Goal: Information Seeking & Learning: Learn about a topic

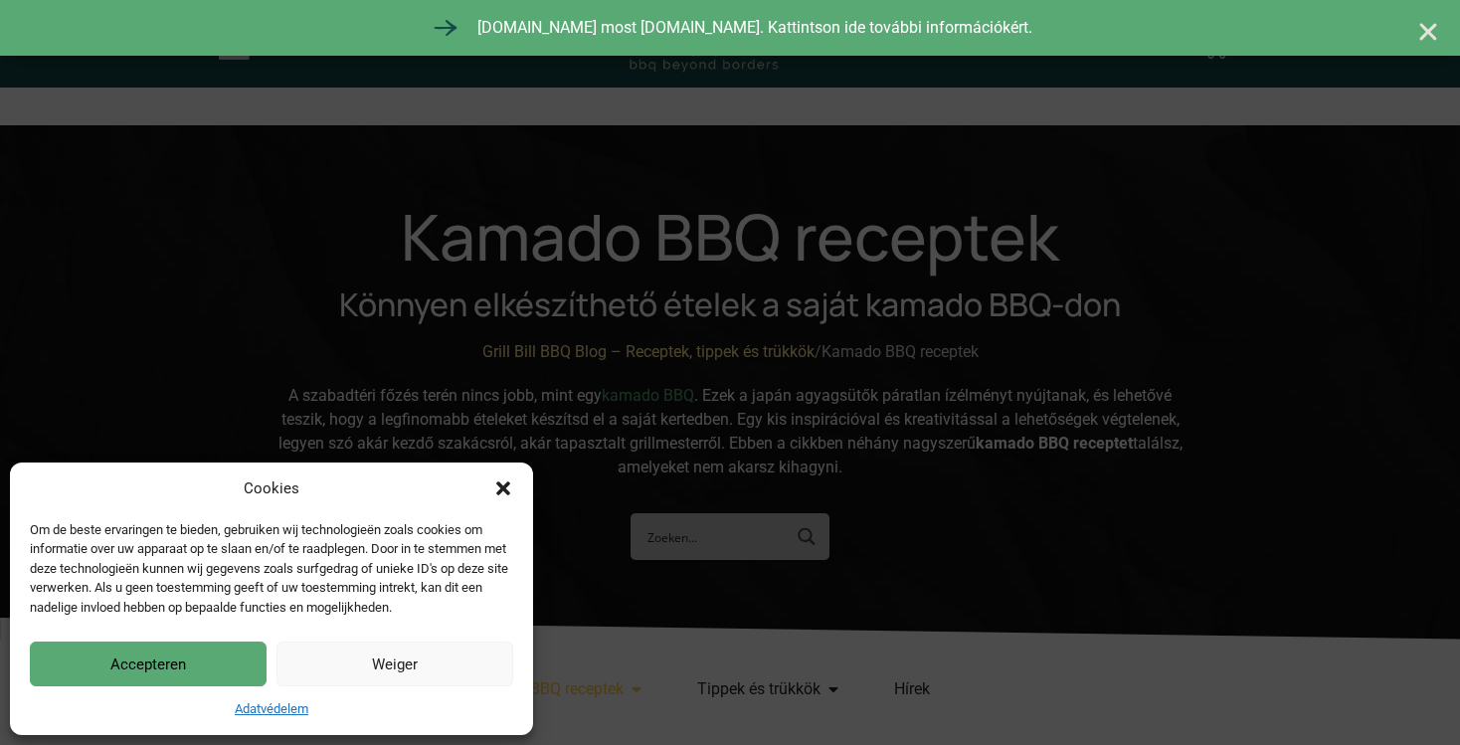
scroll to position [525, 0]
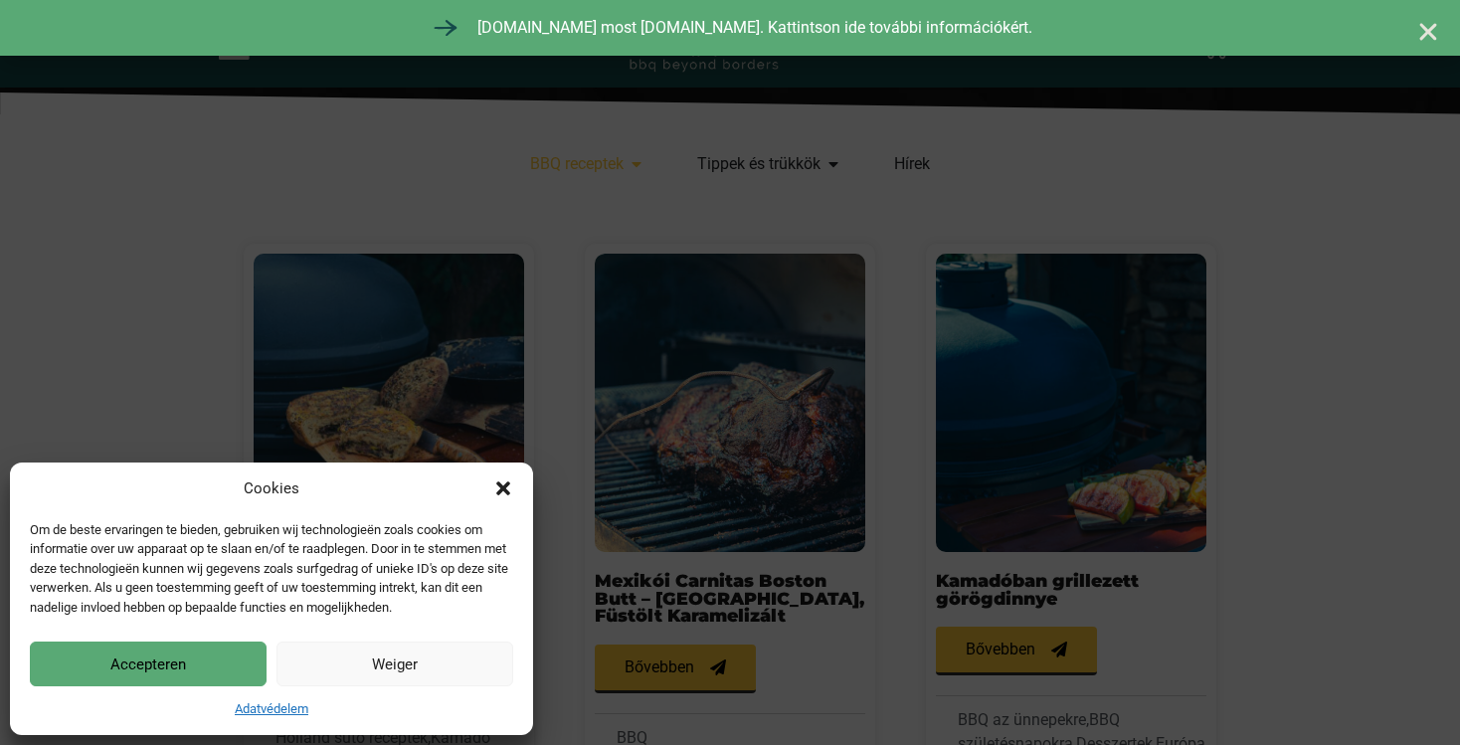
click at [499, 484] on icon "Párbeszéd bezárása" at bounding box center [503, 488] width 14 height 14
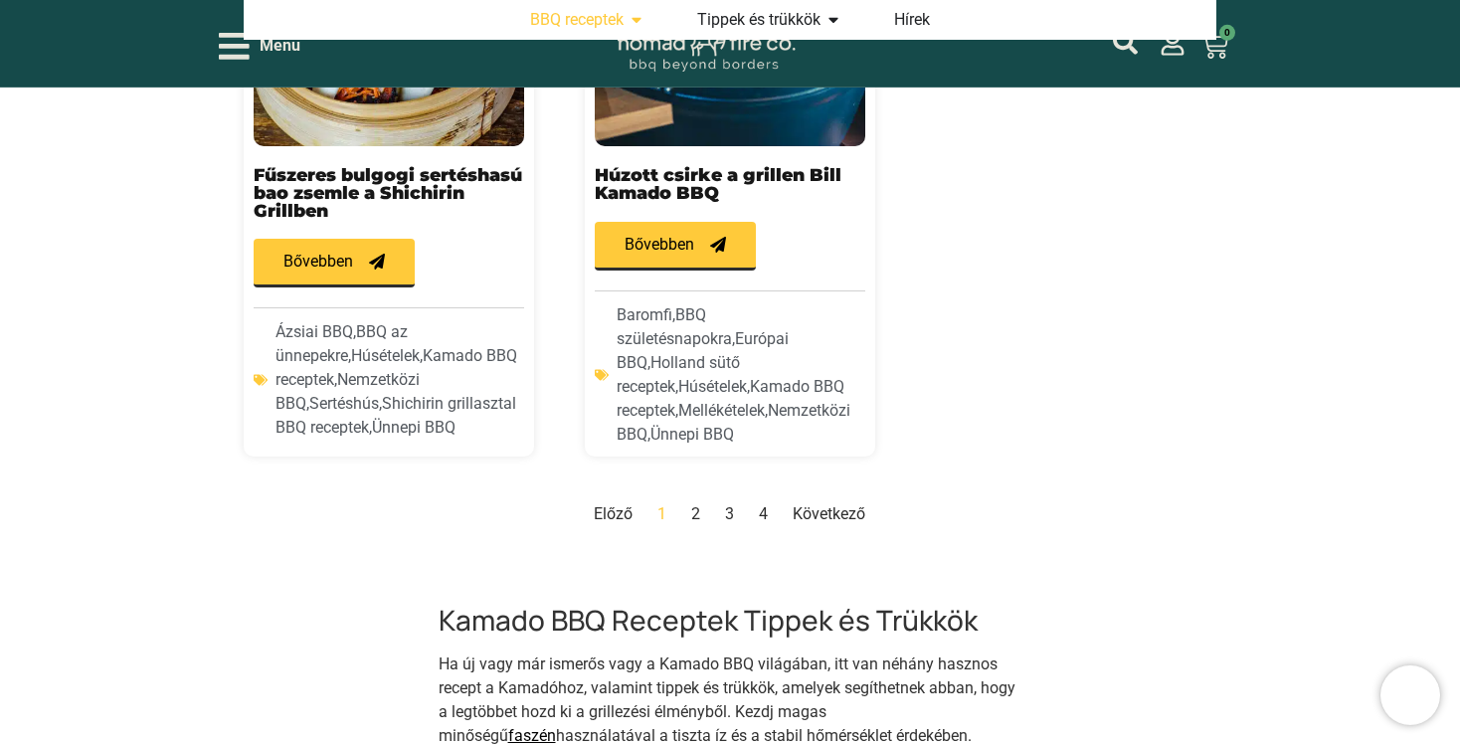
scroll to position [2519, 0]
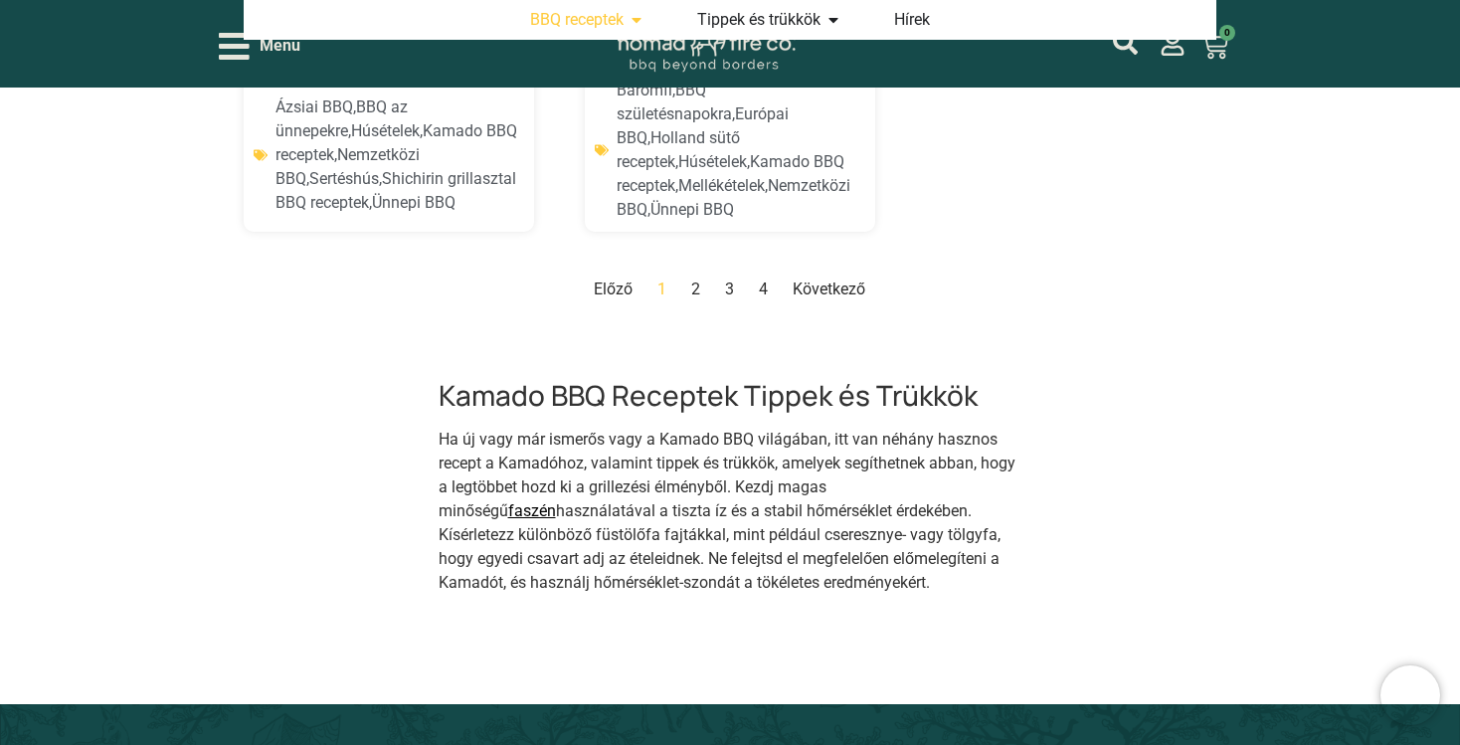
click at [691, 277] on nav "Előző Oldal 1 Oldal 2 Oldal 3 Oldal 4 Következő" at bounding box center [730, 289] width 972 height 24
click at [698, 279] on link "Oldal 2" at bounding box center [695, 288] width 9 height 19
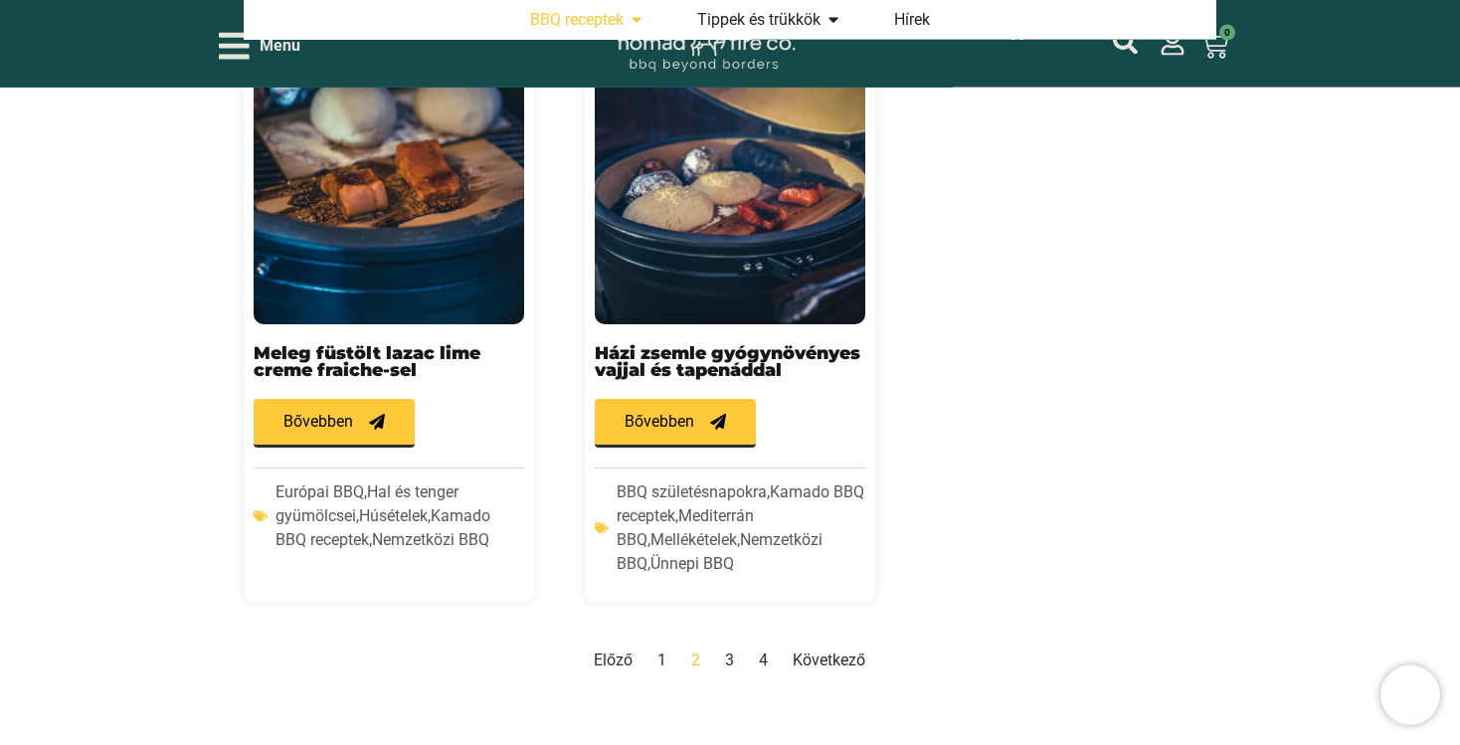
scroll to position [2448, 0]
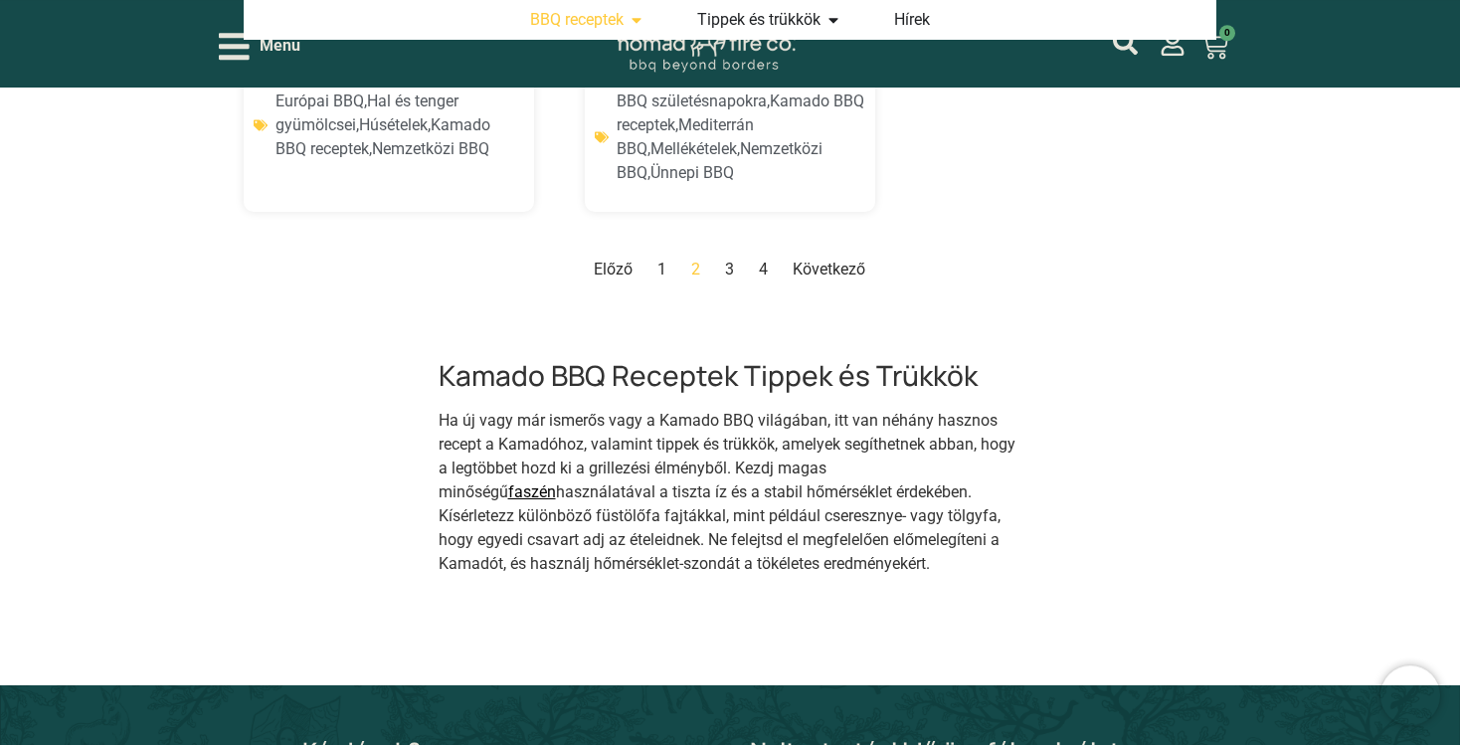
click at [727, 259] on link "Oldal 3" at bounding box center [729, 268] width 9 height 19
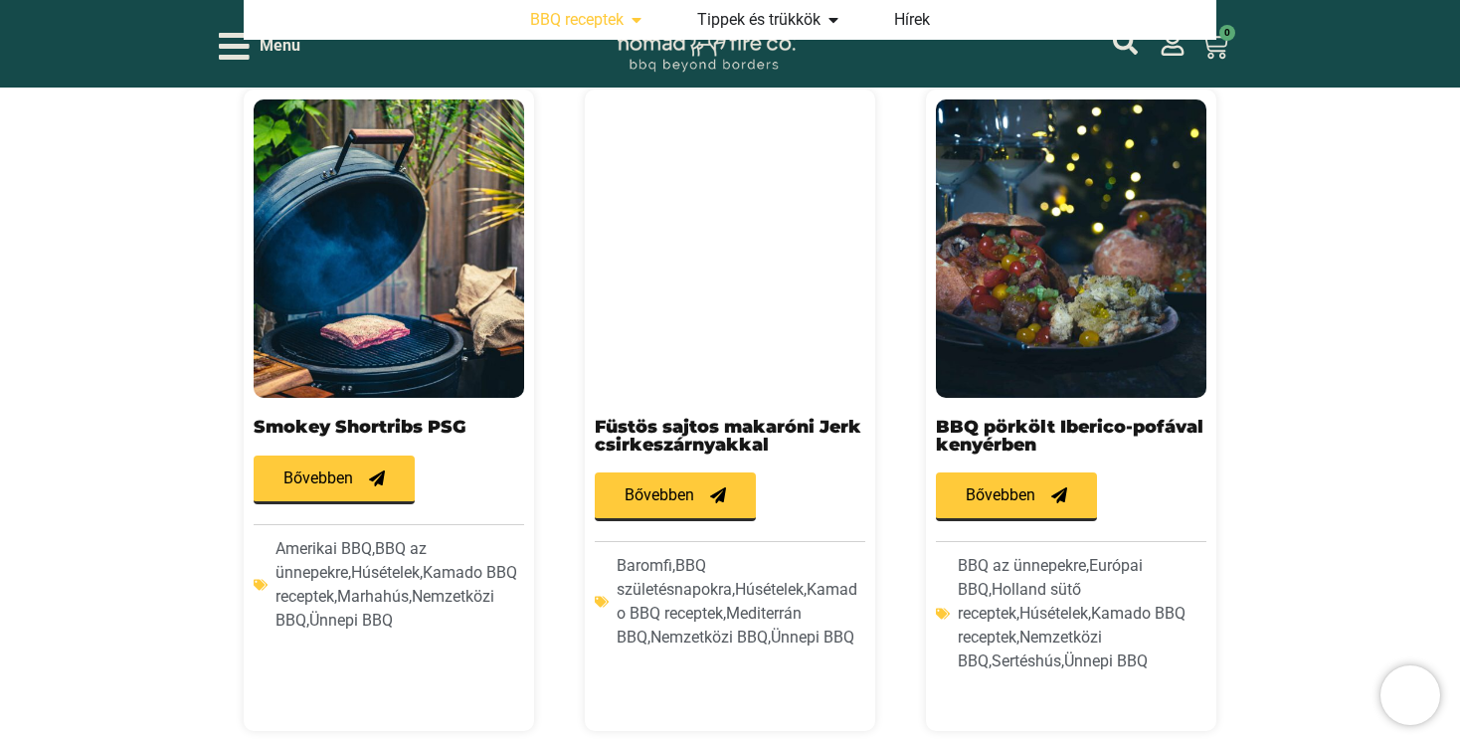
scroll to position [1398, 0]
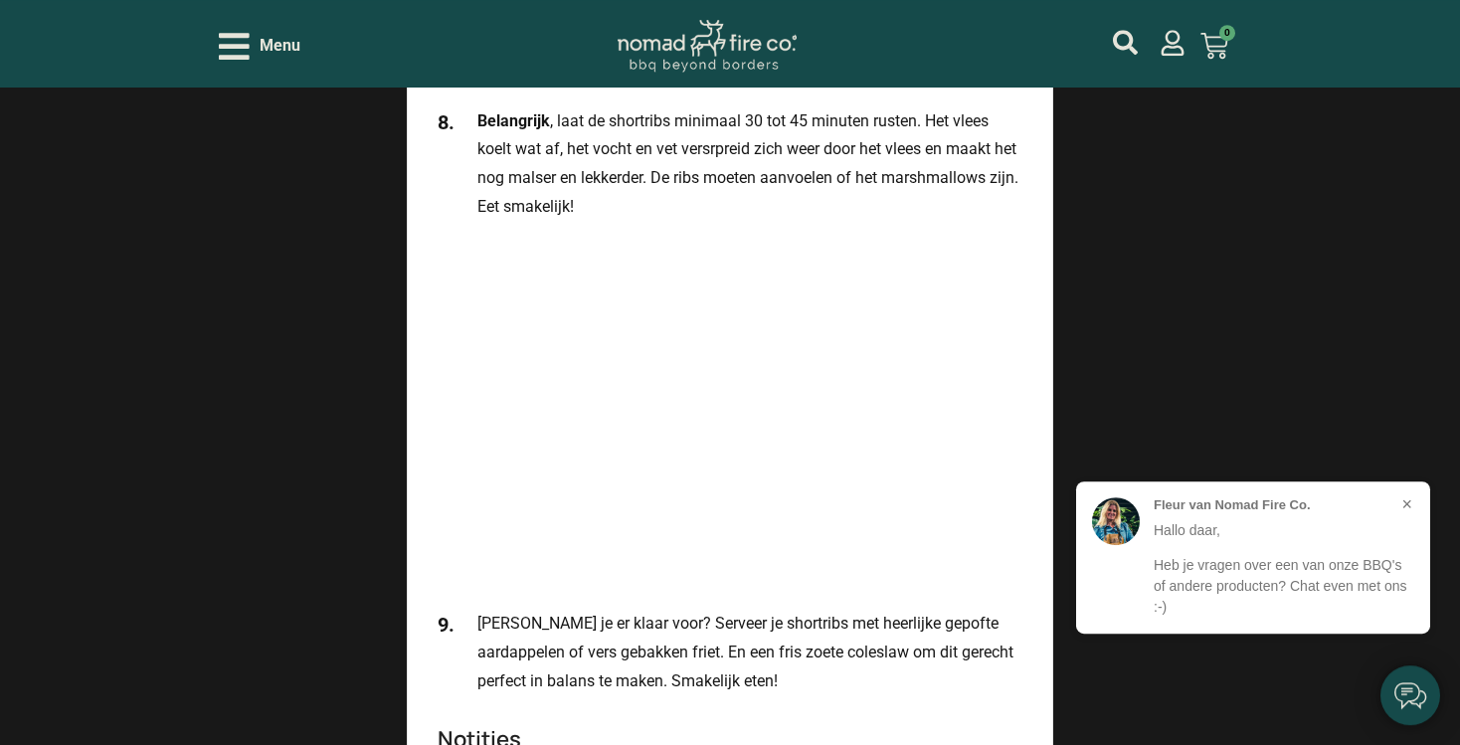
scroll to position [5459, 0]
